Goal: Task Accomplishment & Management: Use online tool/utility

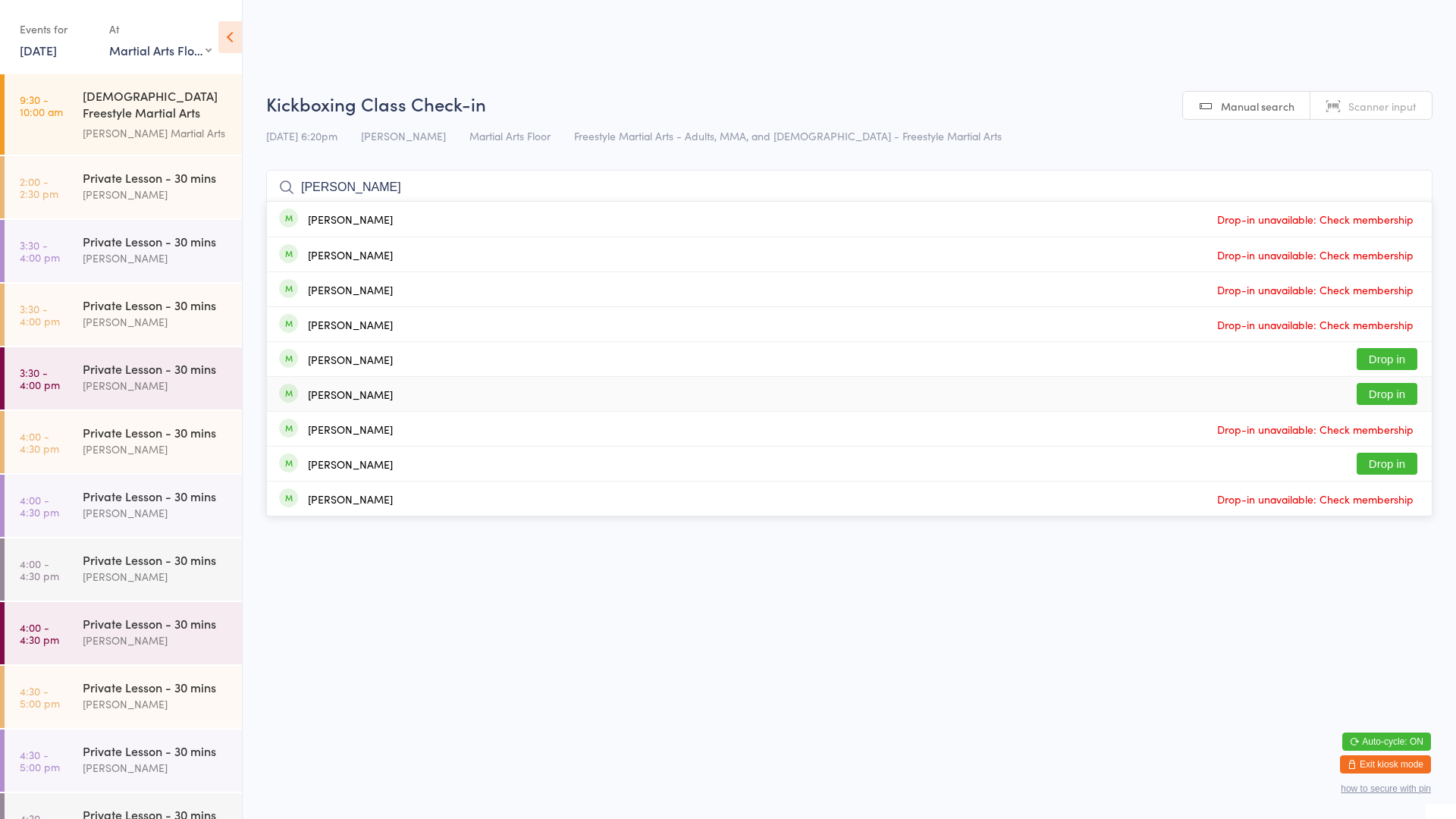
select select "0"
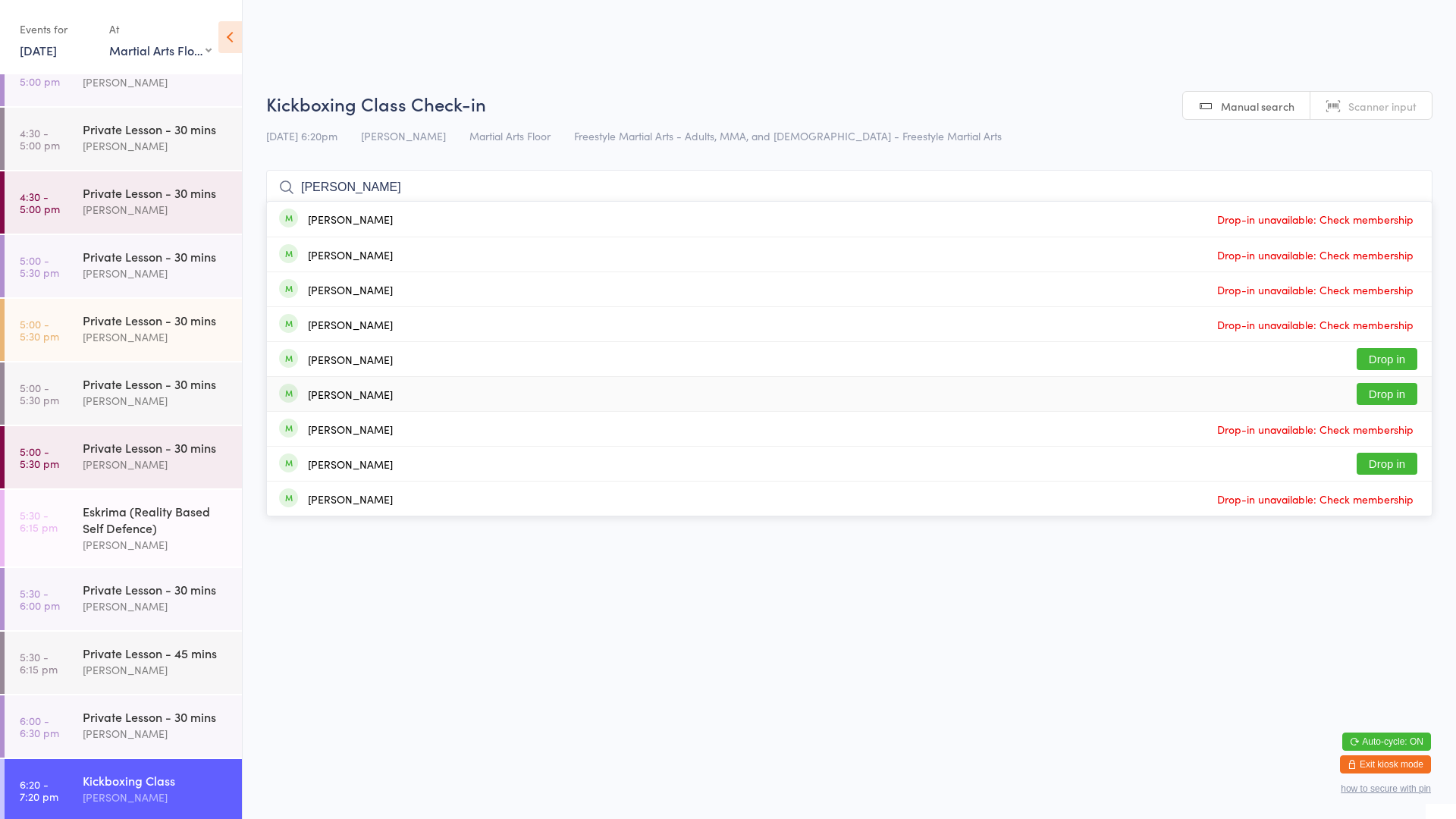
type input "[PERSON_NAME]"
click at [1401, 390] on button "Drop in" at bounding box center [1387, 393] width 60 height 22
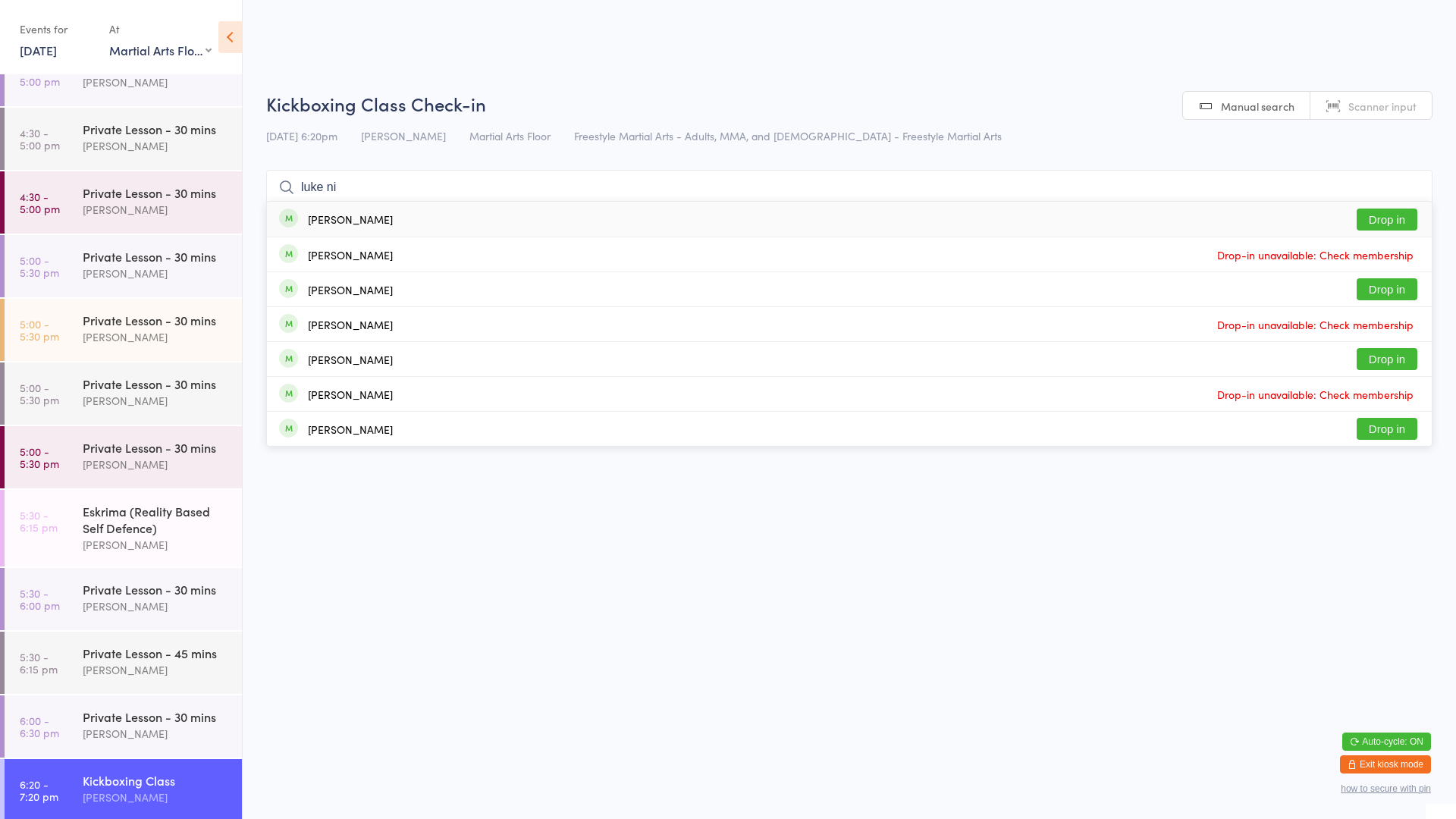
type input "luke ni"
click at [1360, 217] on button "Drop in" at bounding box center [1387, 219] width 60 height 22
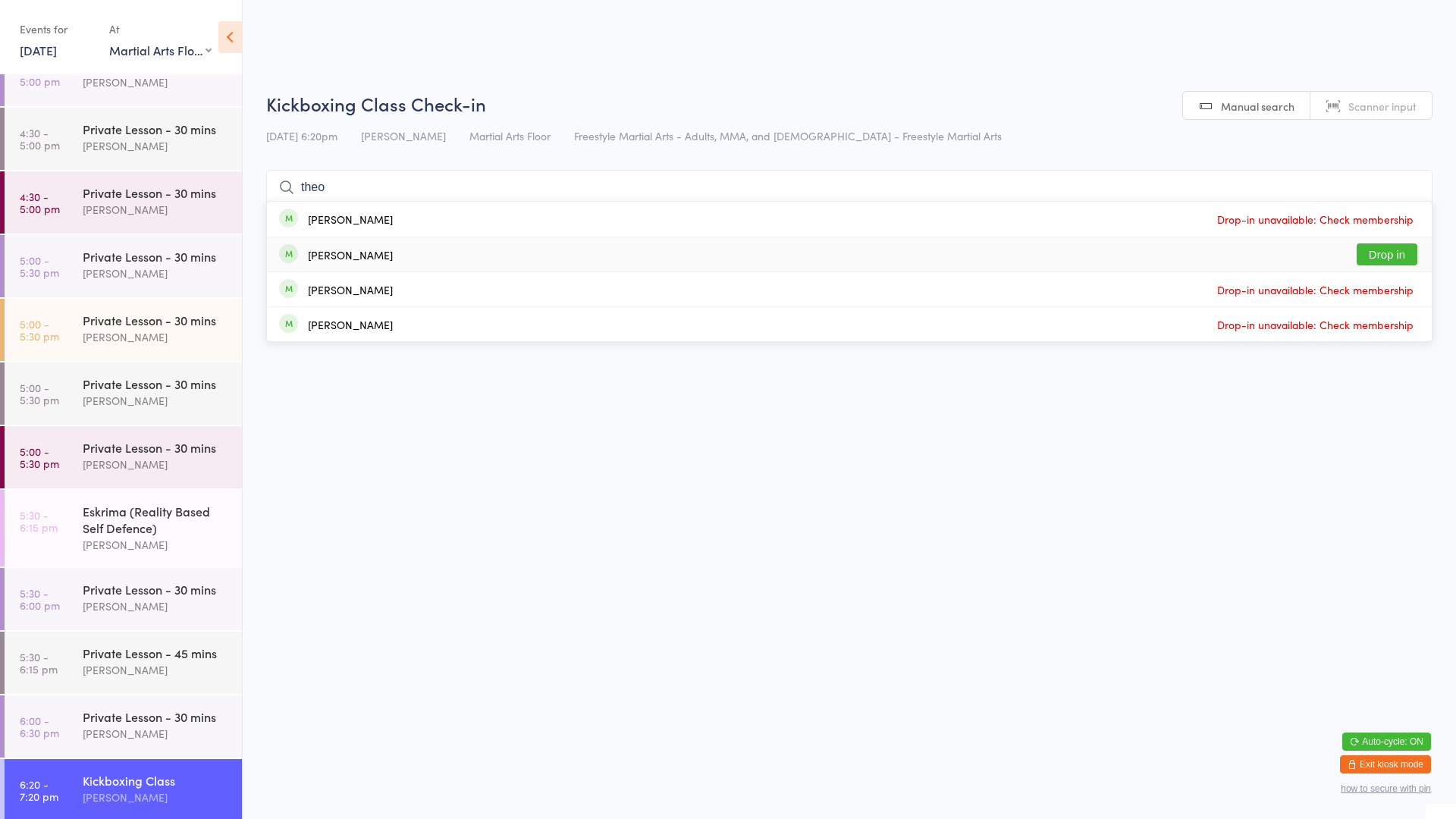
type input "theo"
click at [1393, 258] on button "Drop in" at bounding box center [1387, 255] width 60 height 22
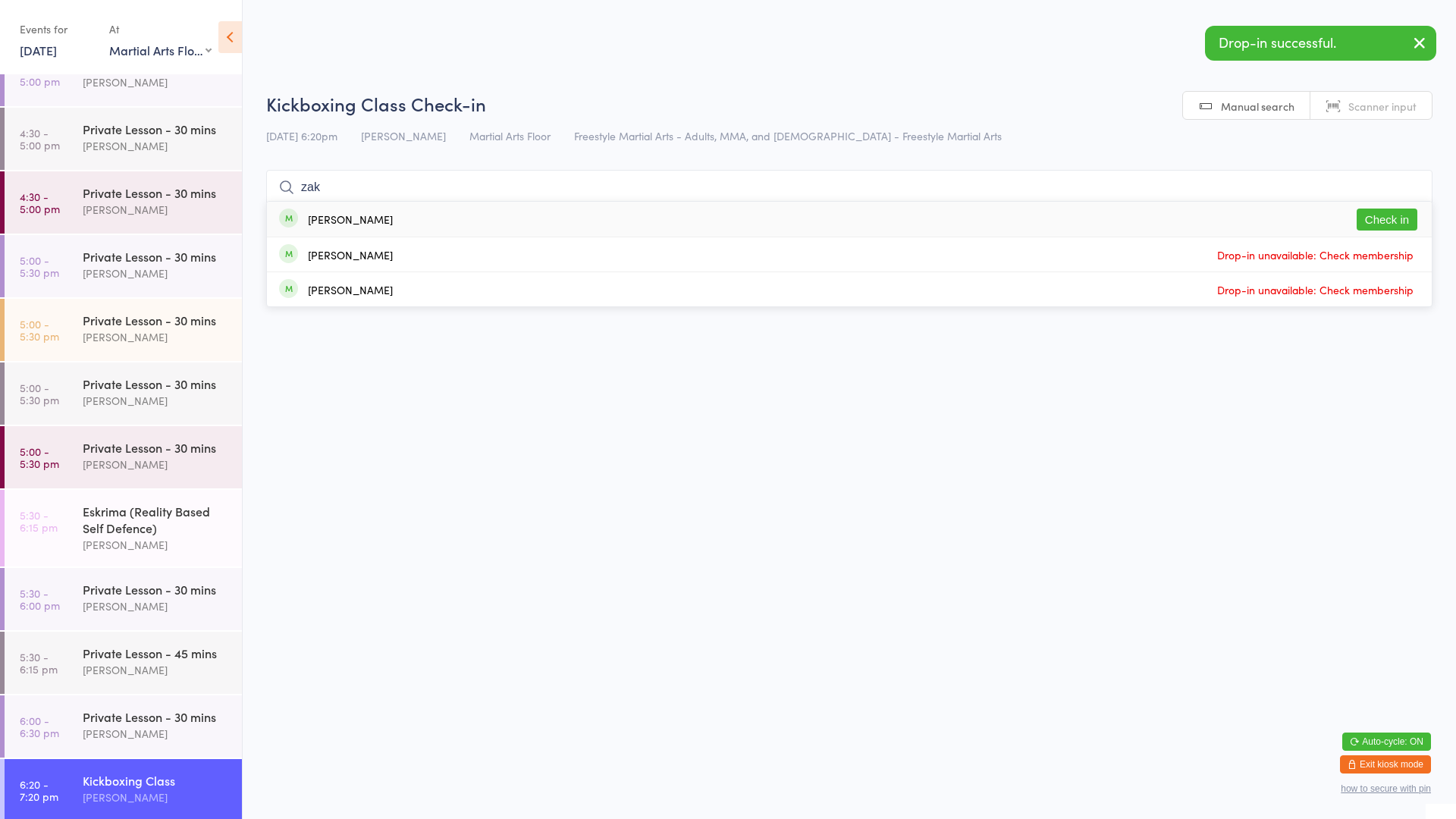
type input "zak"
click at [1398, 219] on button "Check in" at bounding box center [1387, 219] width 60 height 22
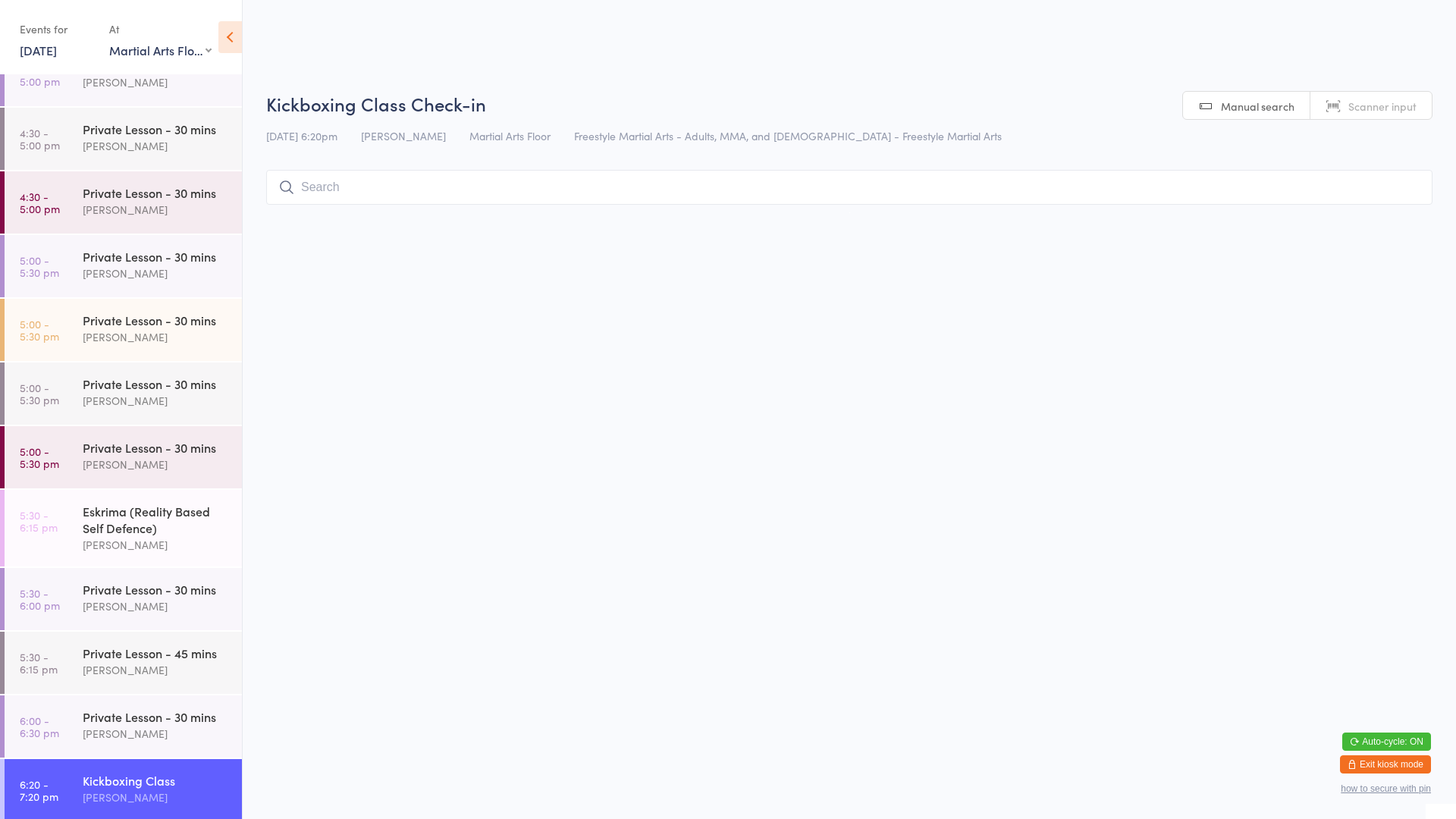
click at [314, 193] on input "search" at bounding box center [850, 187] width 1167 height 34
type input "mur"
click at [1364, 220] on button "Drop in" at bounding box center [1387, 219] width 60 height 22
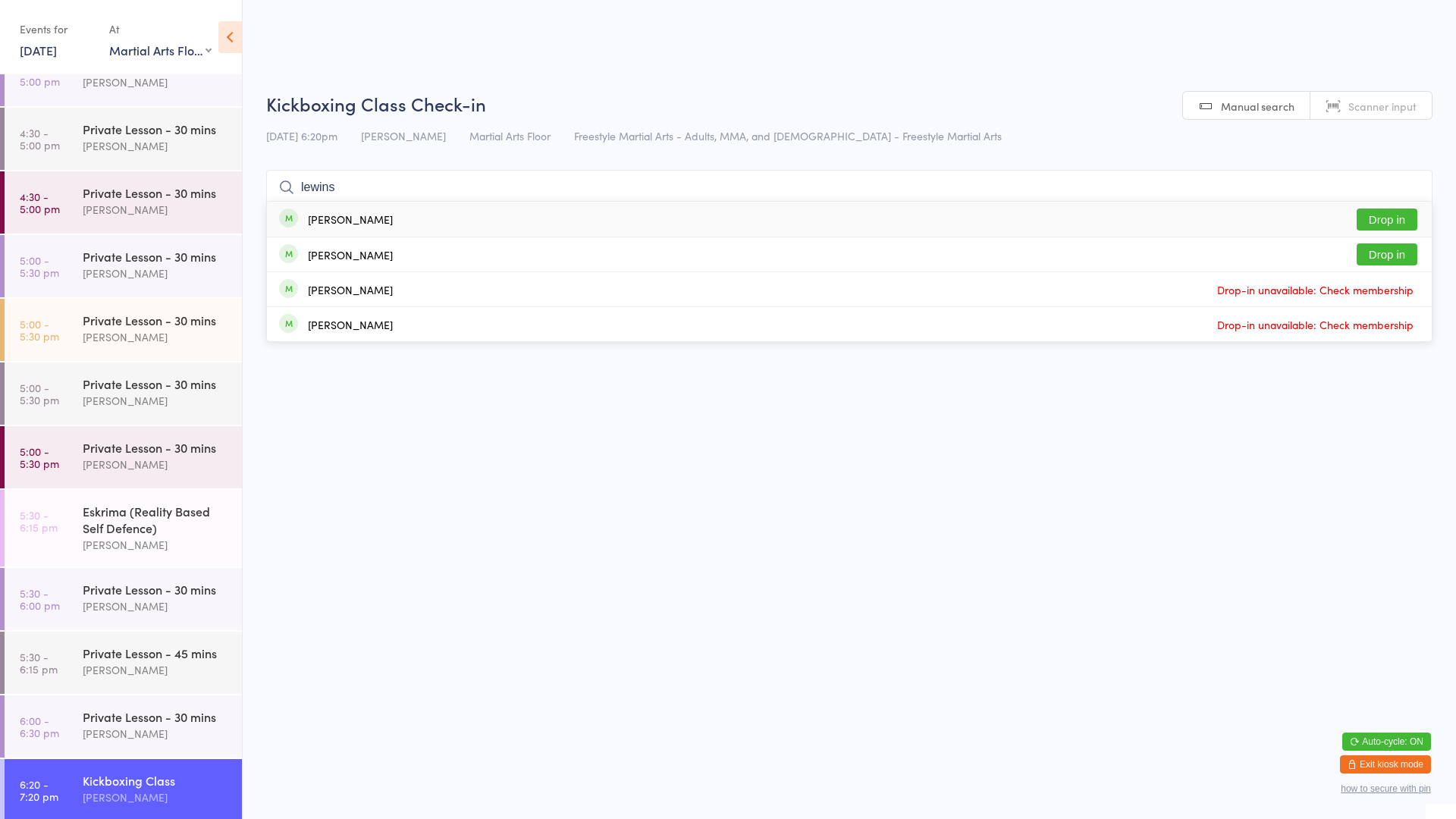
type input "lewins"
click at [1364, 220] on button "Drop in" at bounding box center [1387, 219] width 60 height 22
